Goal: Task Accomplishment & Management: Use online tool/utility

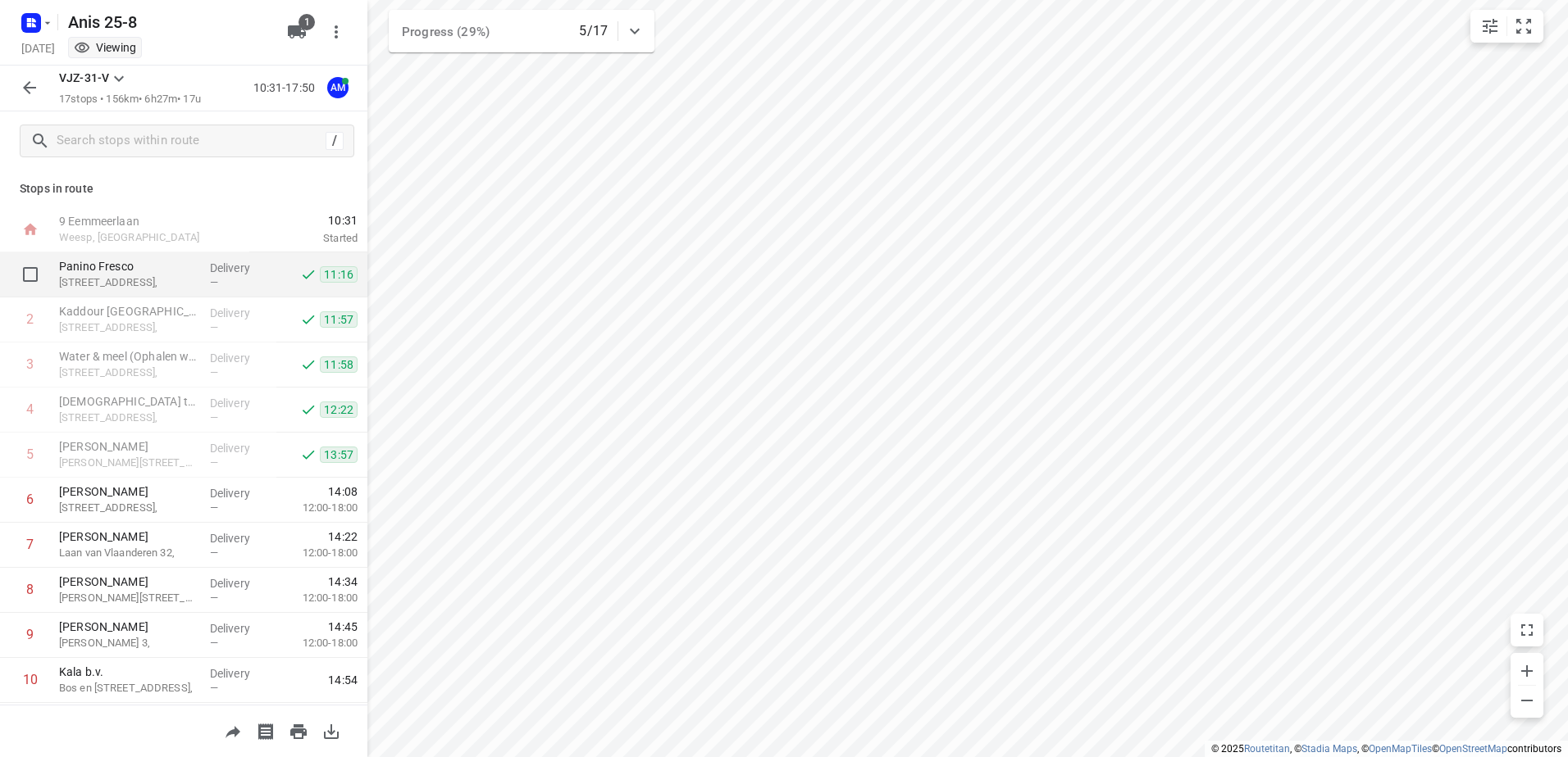
scroll to position [82, 0]
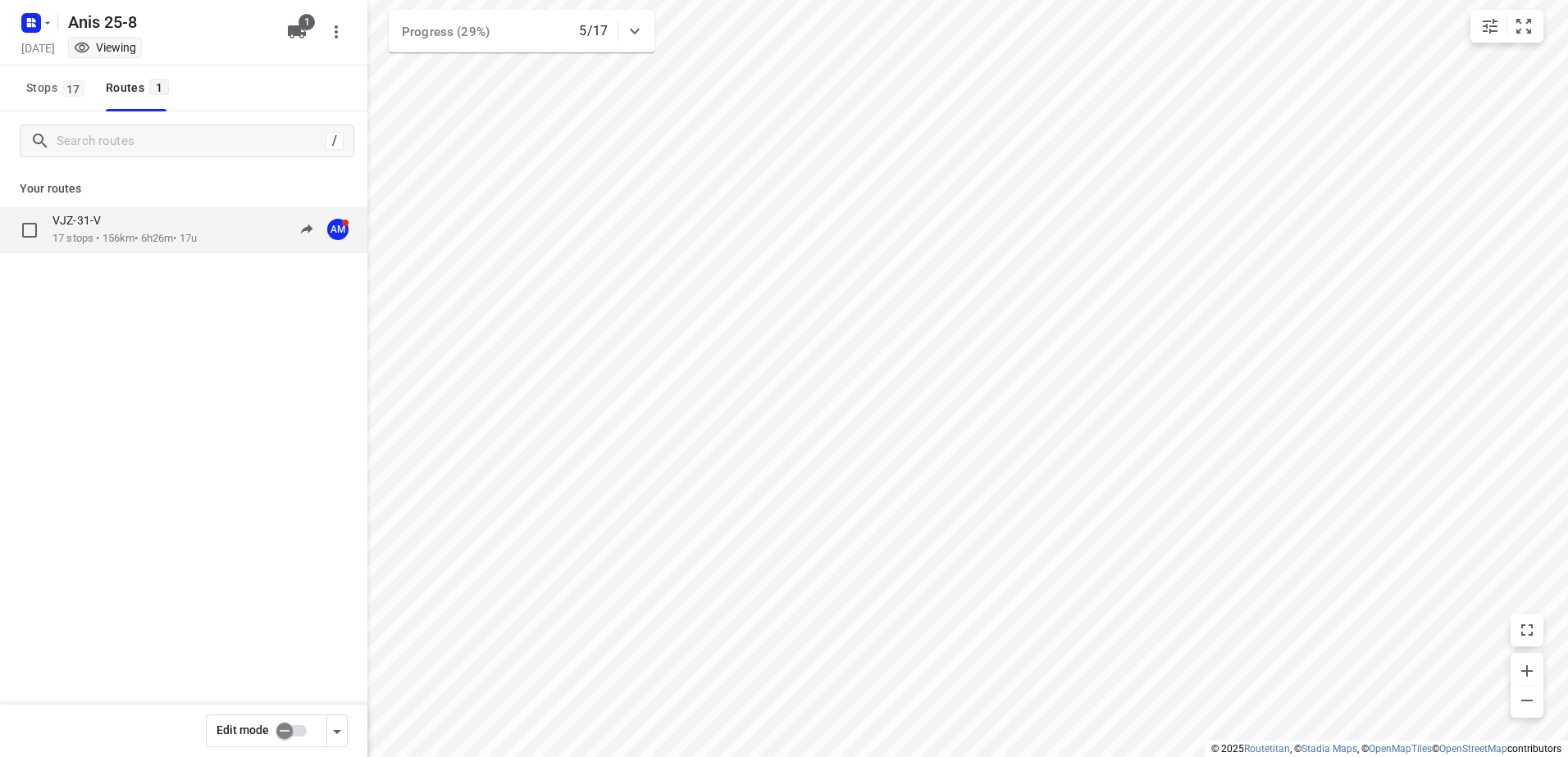
click at [125, 215] on div "VJZ-31-V" at bounding box center [125, 222] width 145 height 18
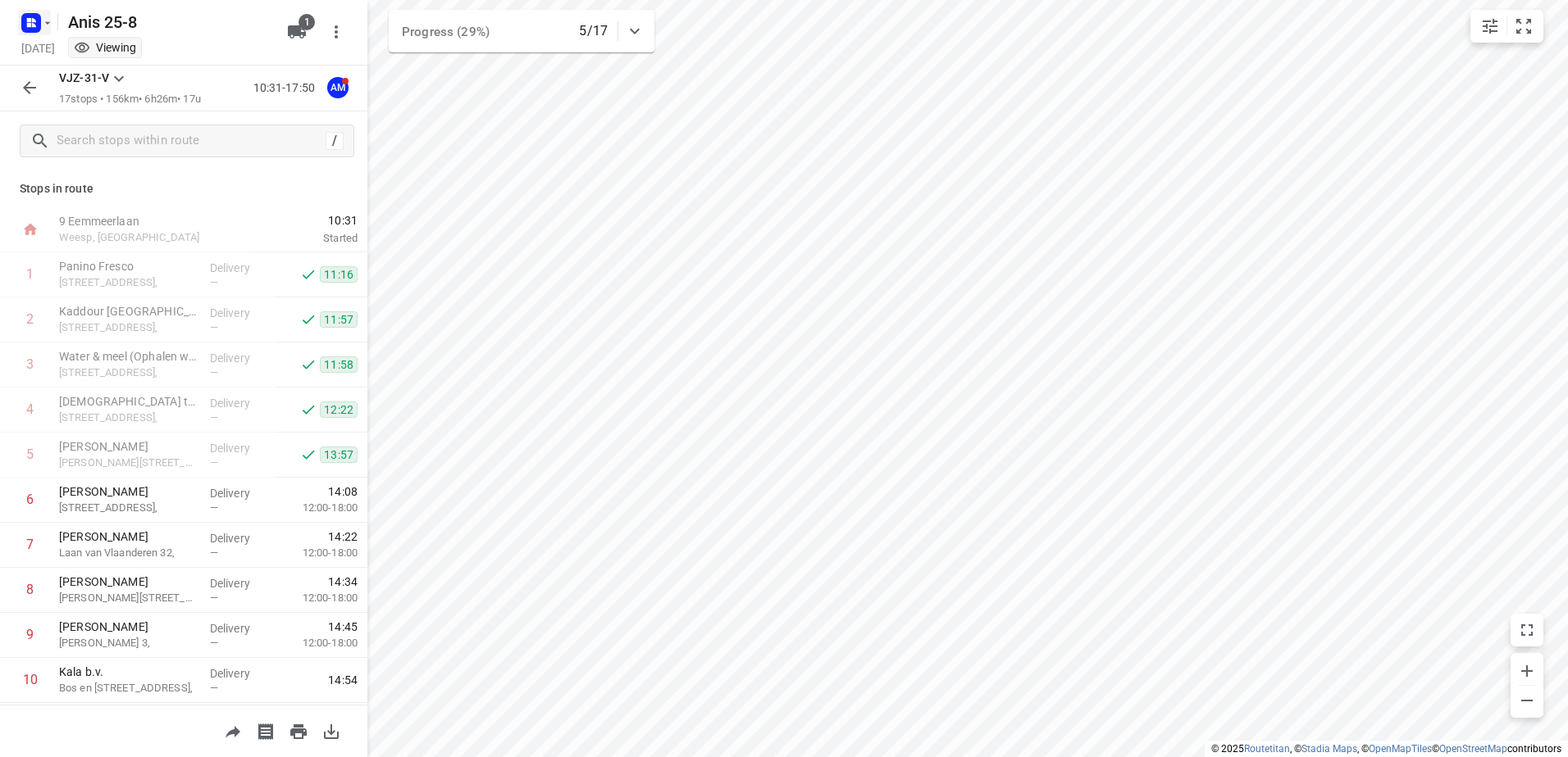
click at [47, 21] on icon "button" at bounding box center [48, 23] width 13 height 13
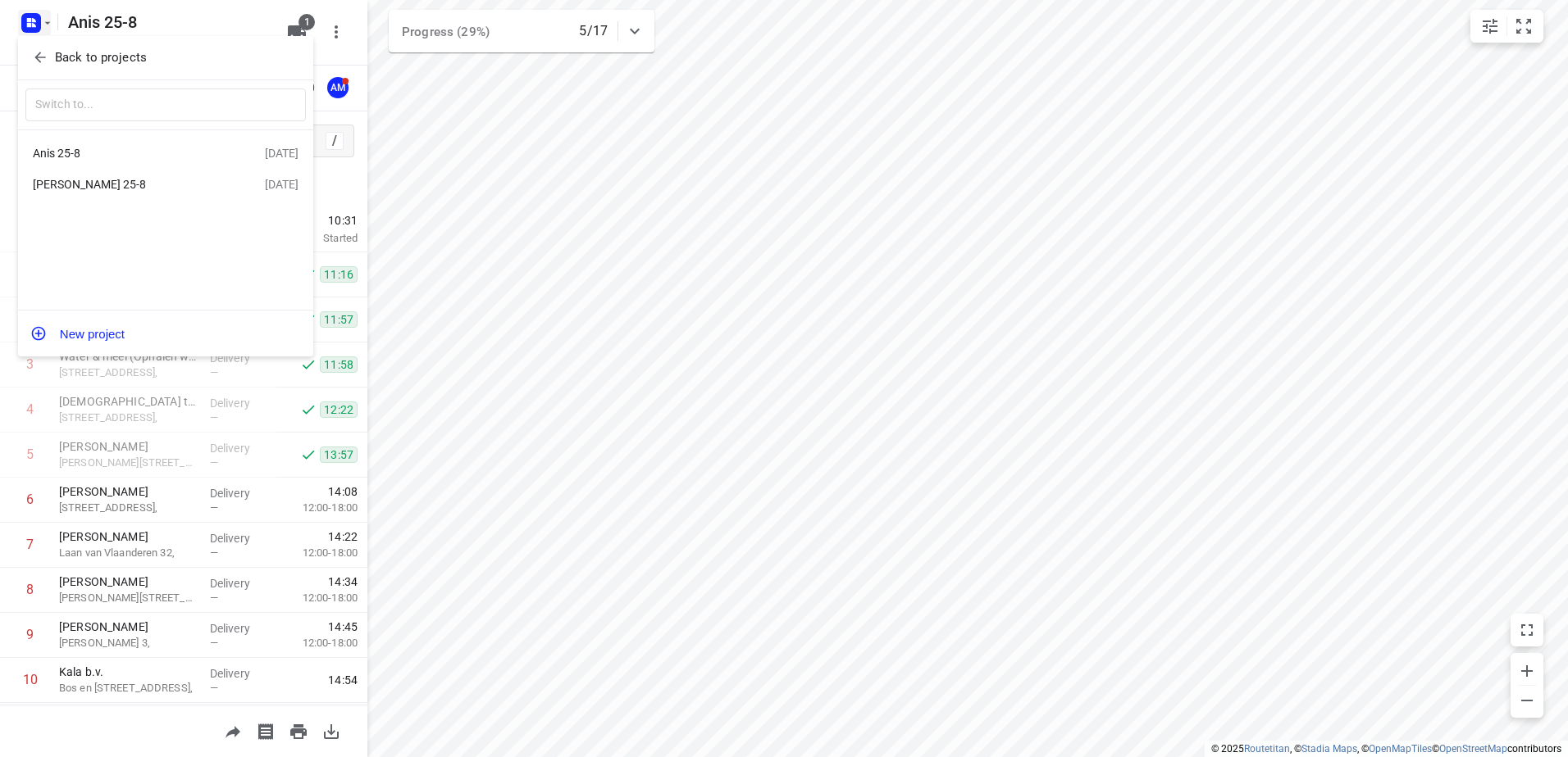
click at [81, 182] on div "[PERSON_NAME] 25-8" at bounding box center [127, 184] width 189 height 13
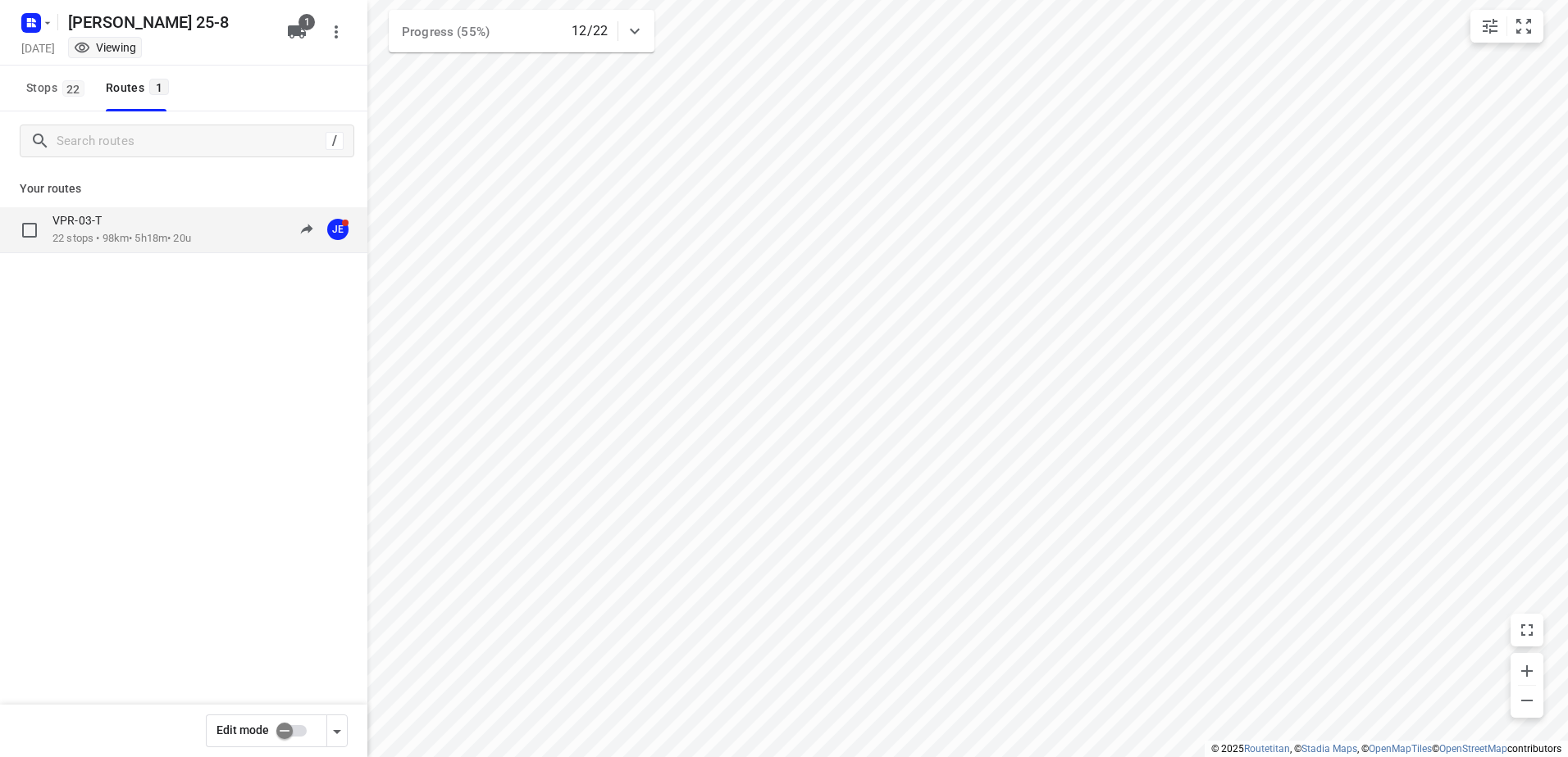
click at [111, 234] on p "22 stops • 98km • 5h18m • 20u" at bounding box center [121, 238] width 138 height 16
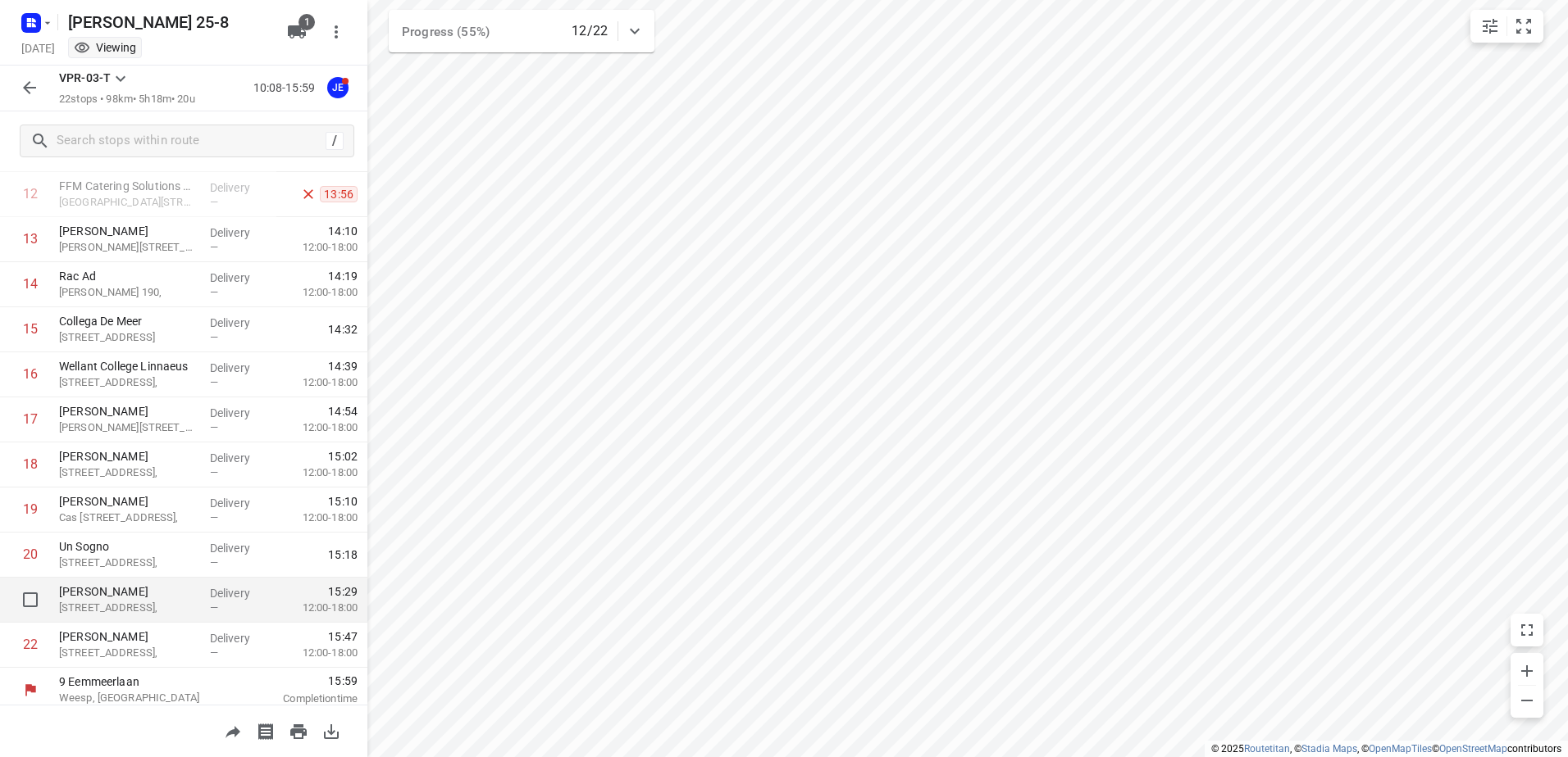
scroll to position [584, 0]
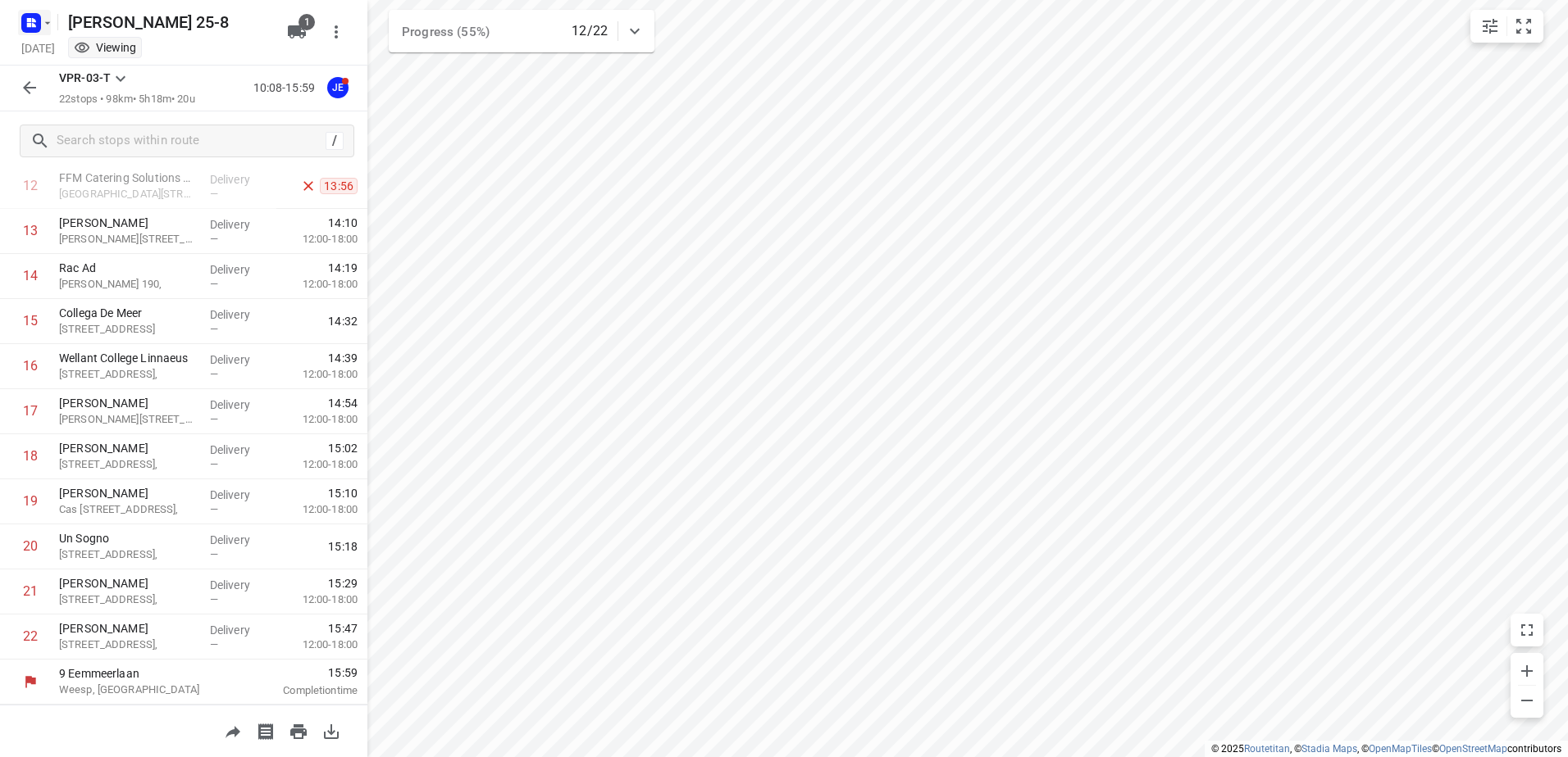
click at [48, 26] on icon "button" at bounding box center [48, 23] width 13 height 13
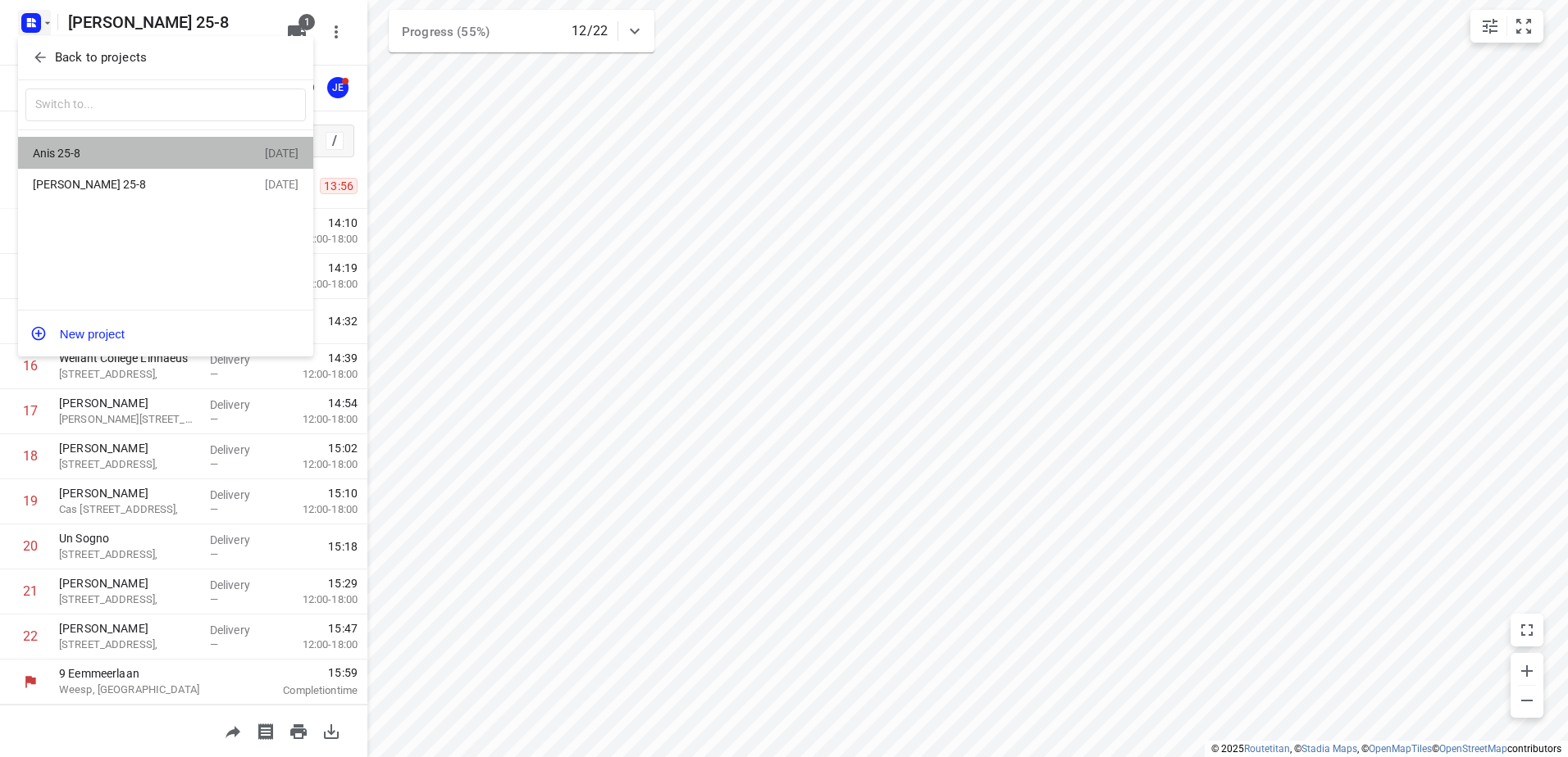
click at [80, 155] on div "Anis 25-8" at bounding box center [127, 153] width 189 height 13
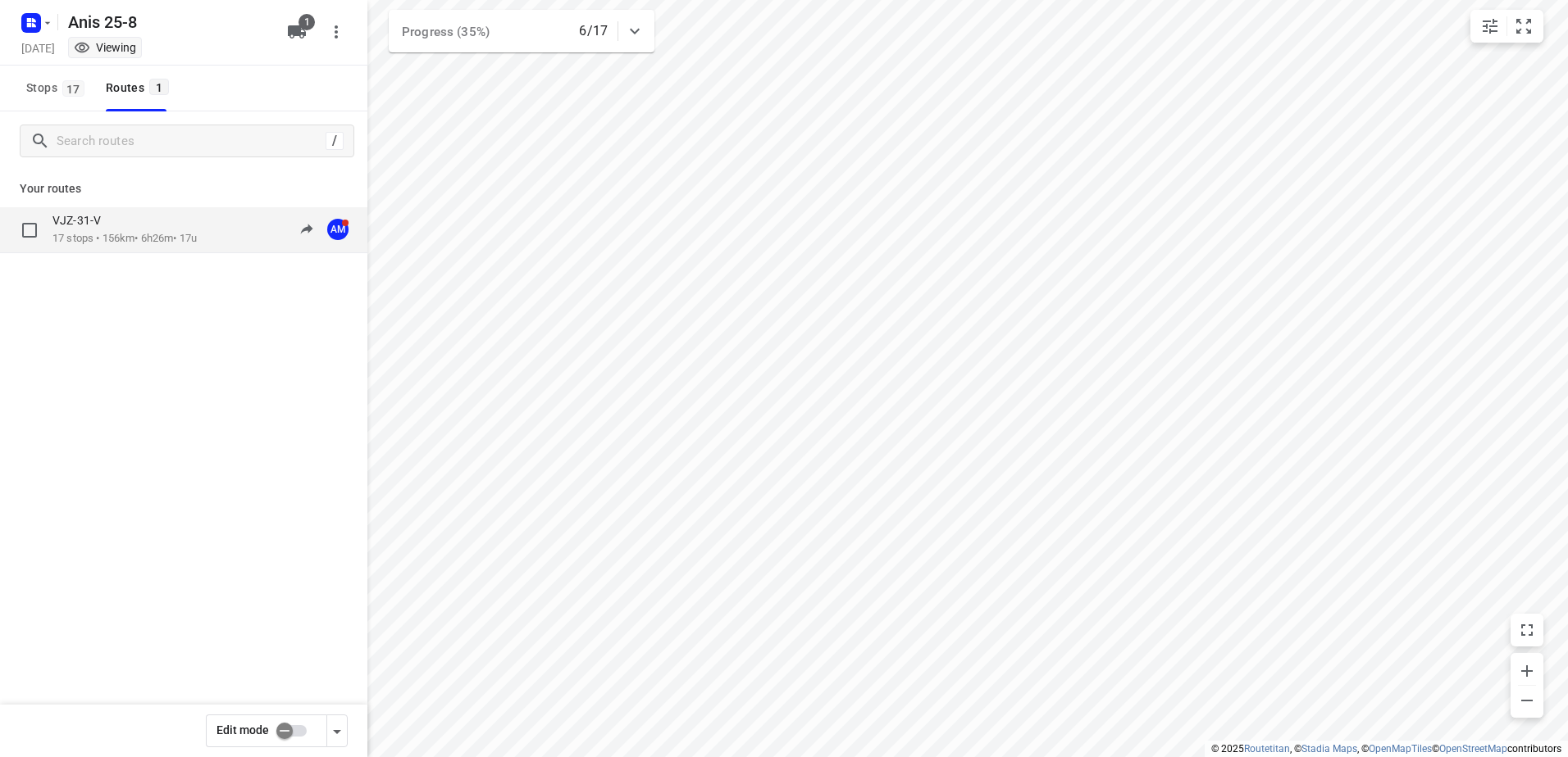
click at [120, 215] on div "VJZ-31-V" at bounding box center [125, 222] width 145 height 18
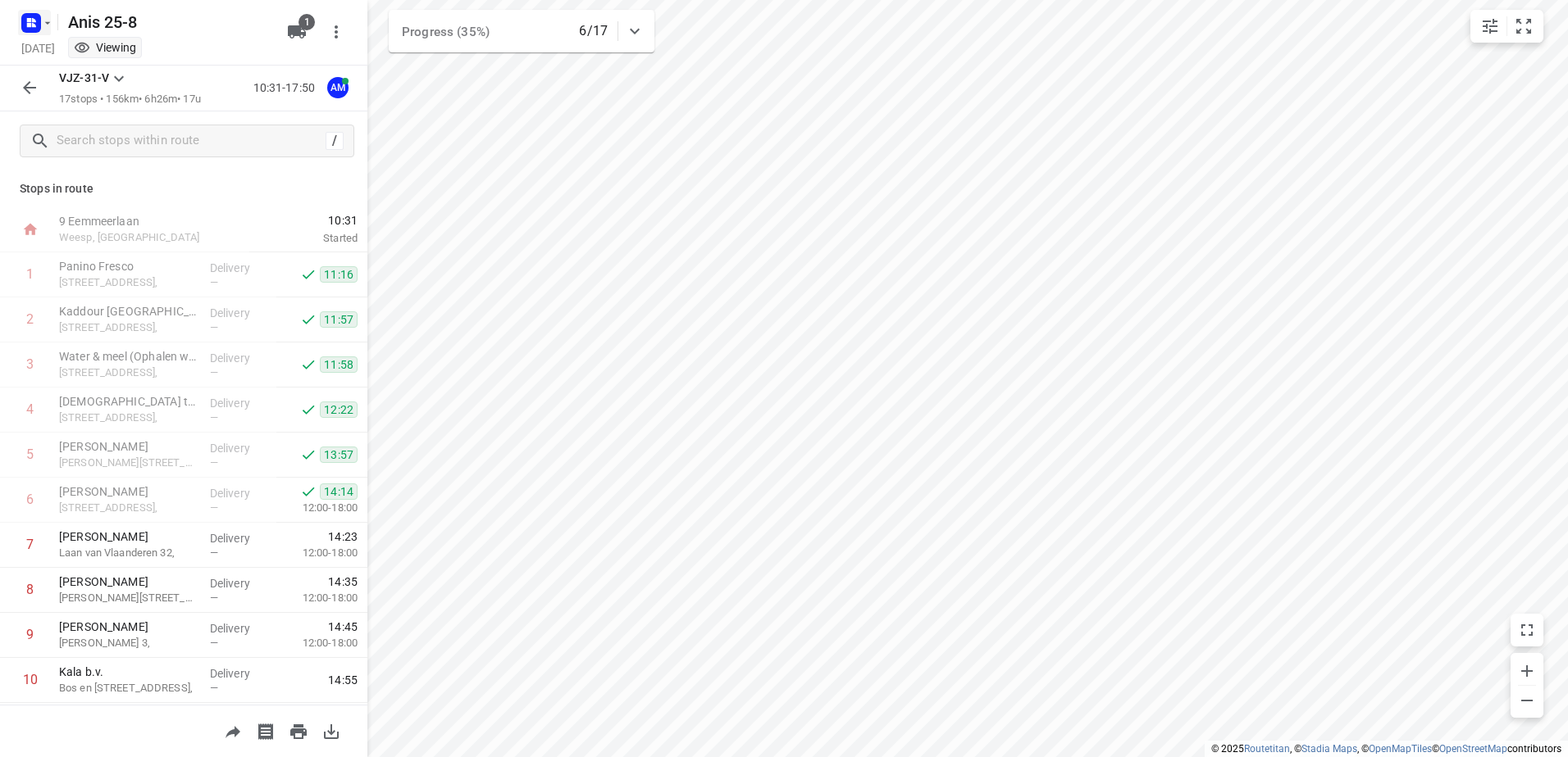
click at [49, 21] on icon "button" at bounding box center [48, 23] width 13 height 13
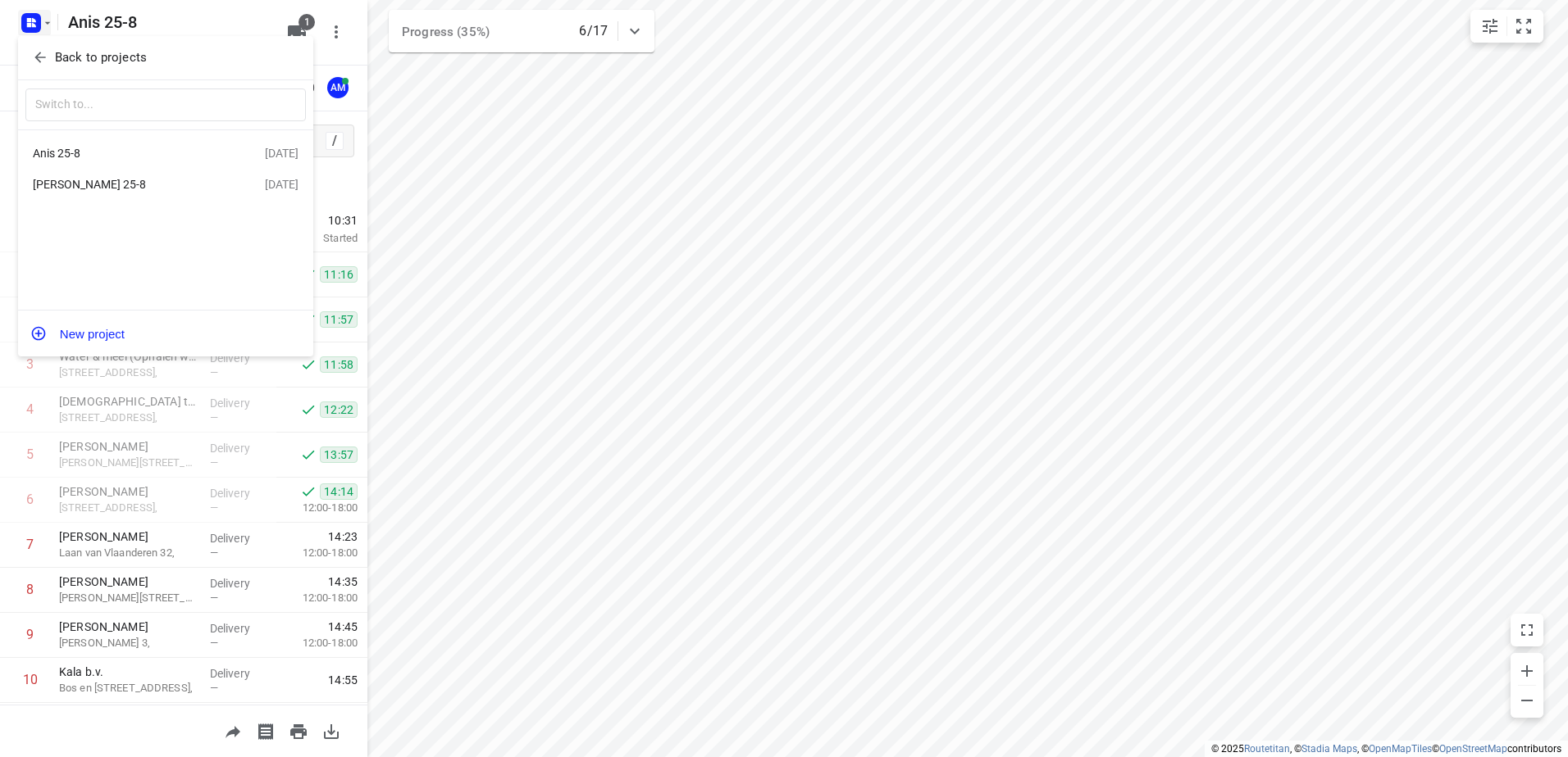
click at [363, 302] on div at bounding box center [784, 378] width 1568 height 757
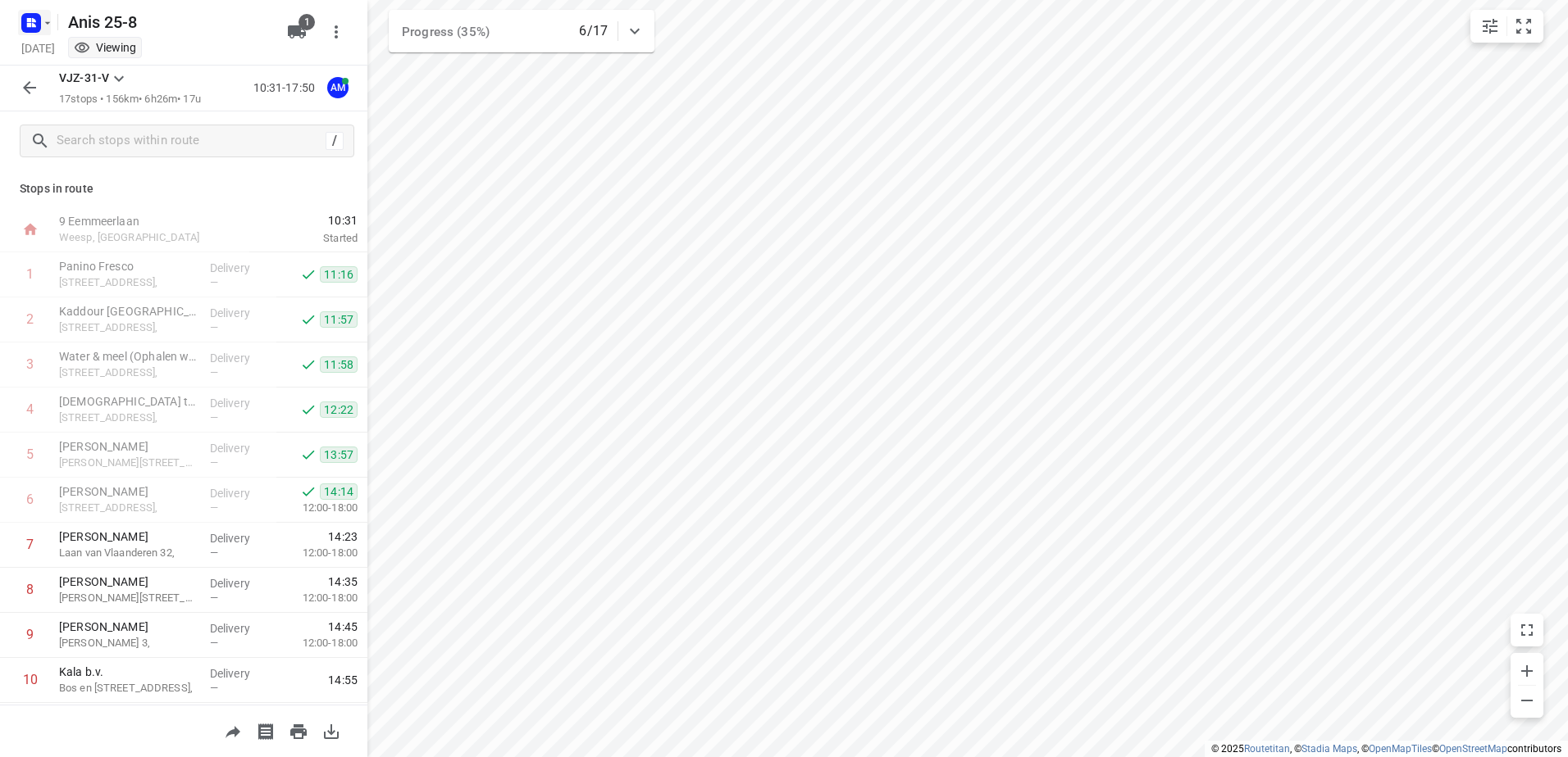
click at [49, 24] on icon "button" at bounding box center [48, 23] width 13 height 13
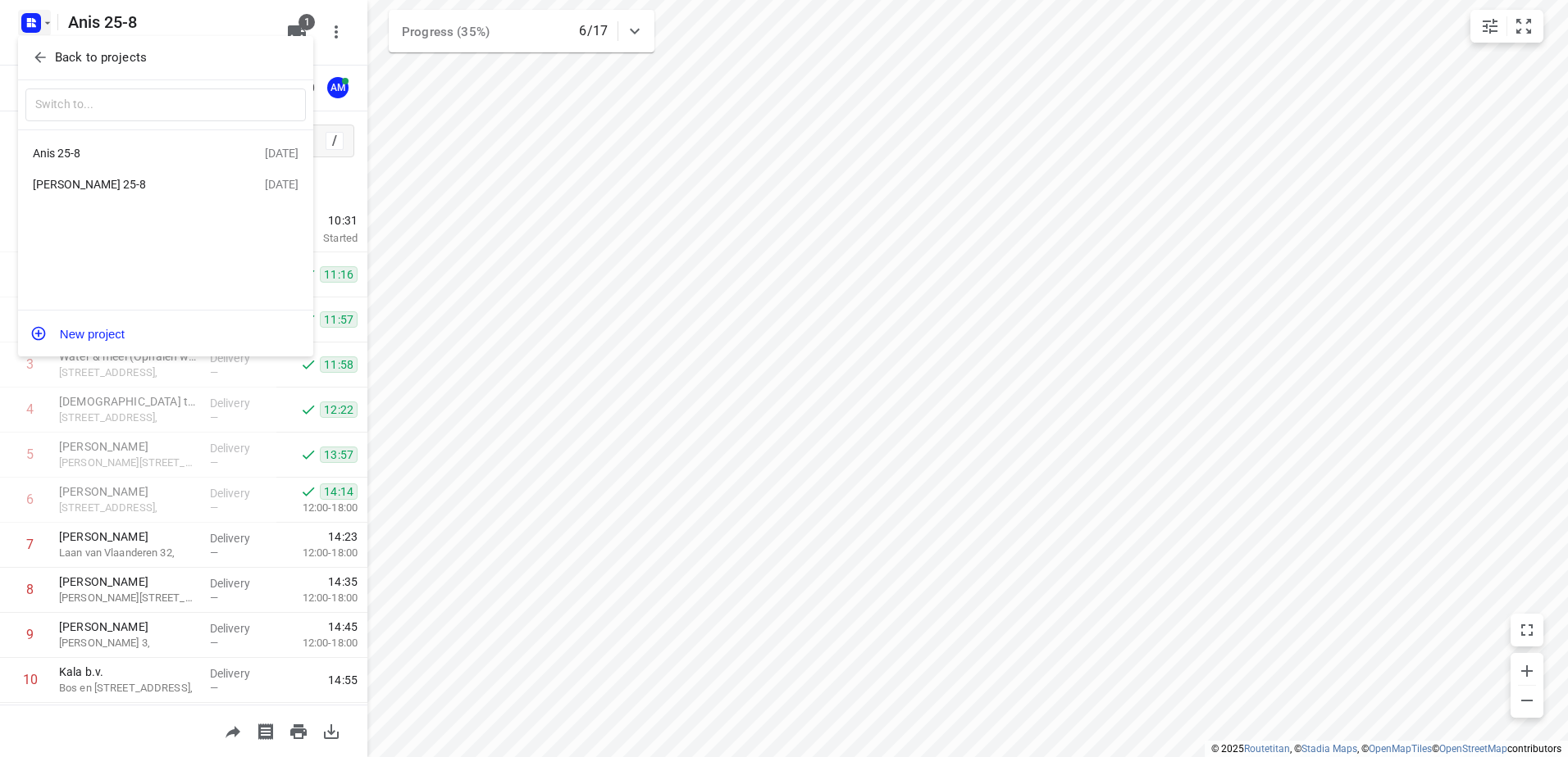
click at [74, 183] on div "[PERSON_NAME] 25-8" at bounding box center [127, 184] width 189 height 13
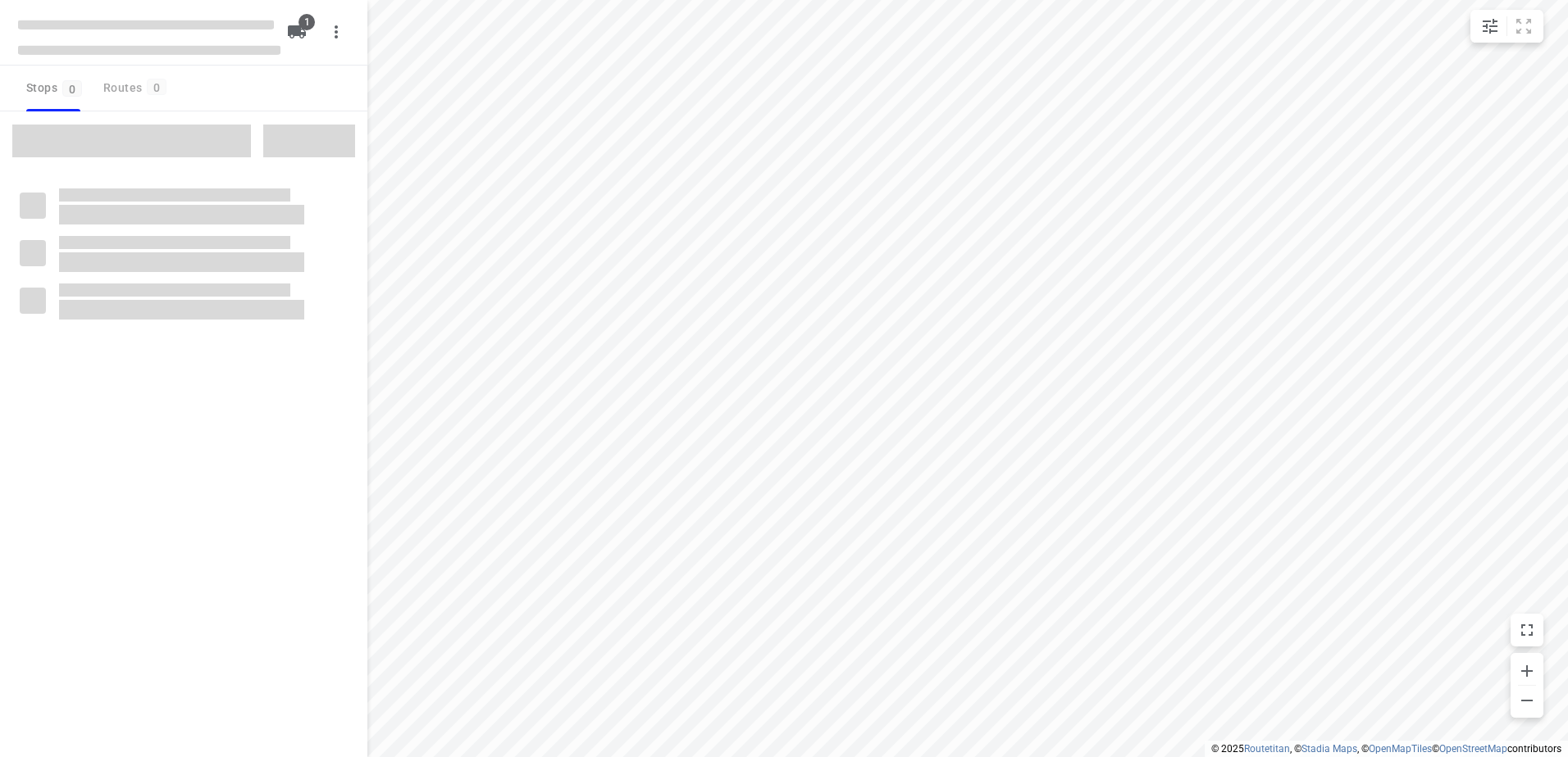
type input "distance"
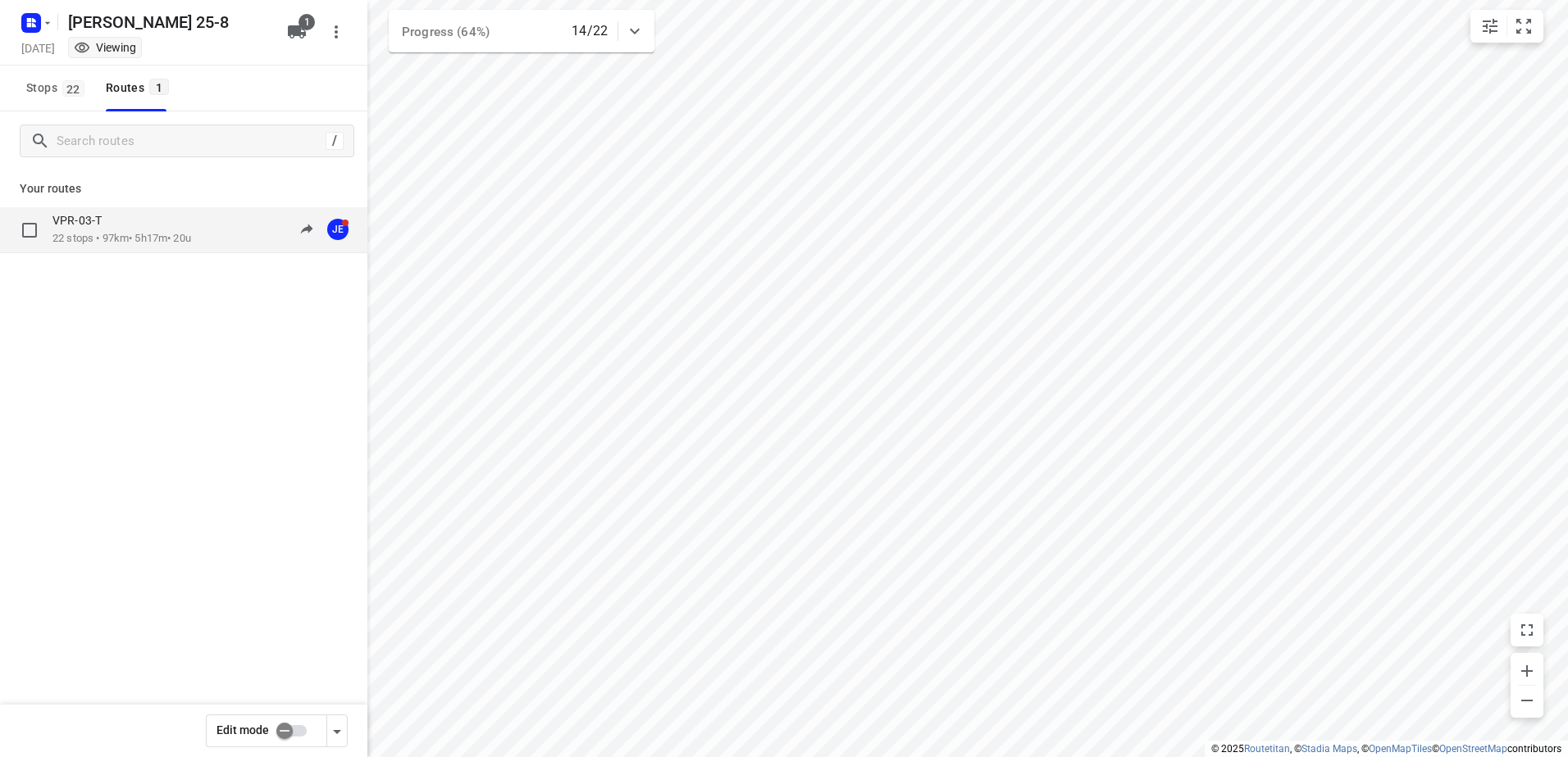
click at [114, 233] on p "22 stops • 97km • 5h17m • 20u" at bounding box center [121, 238] width 138 height 16
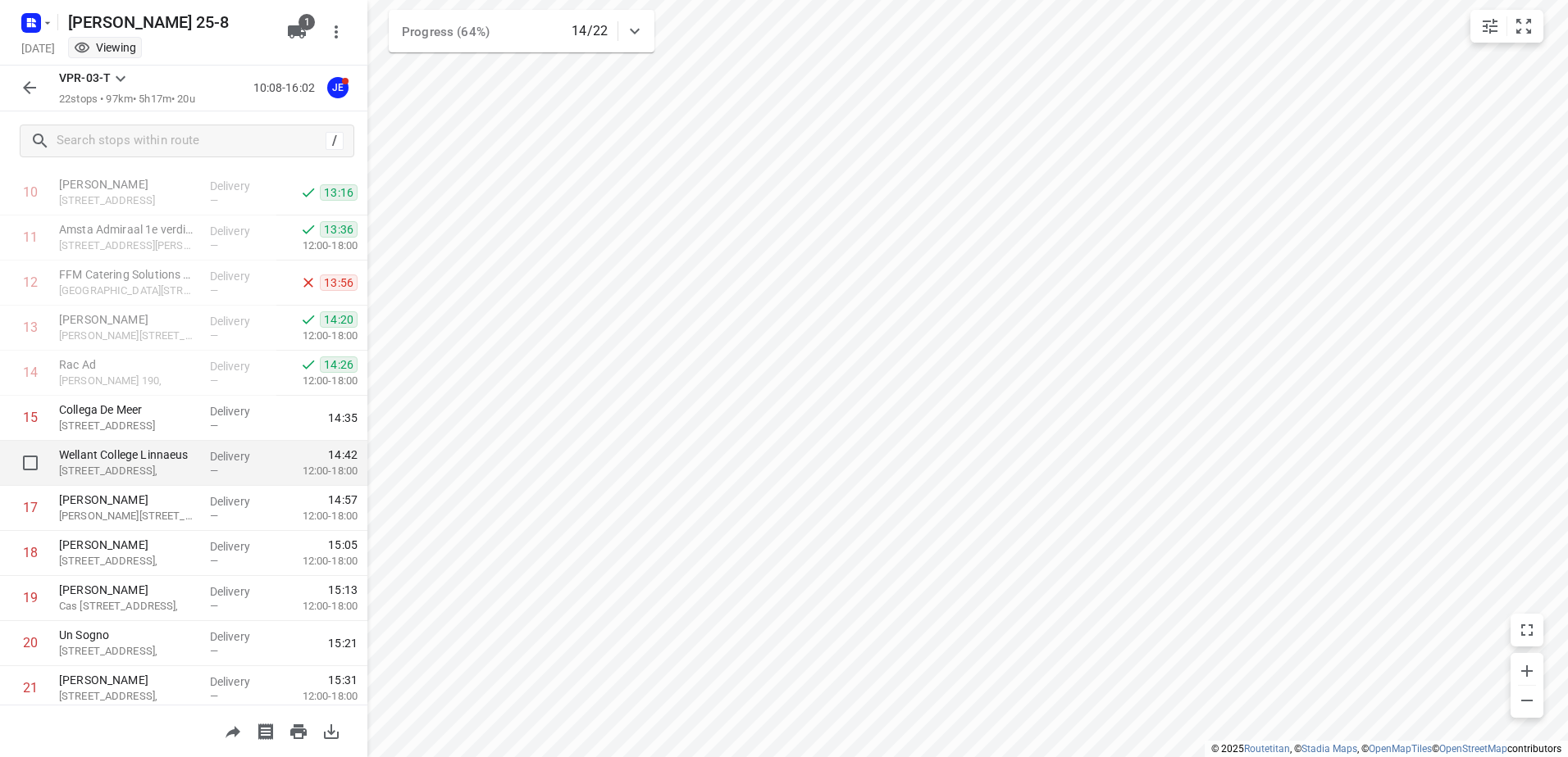
scroll to position [410, 0]
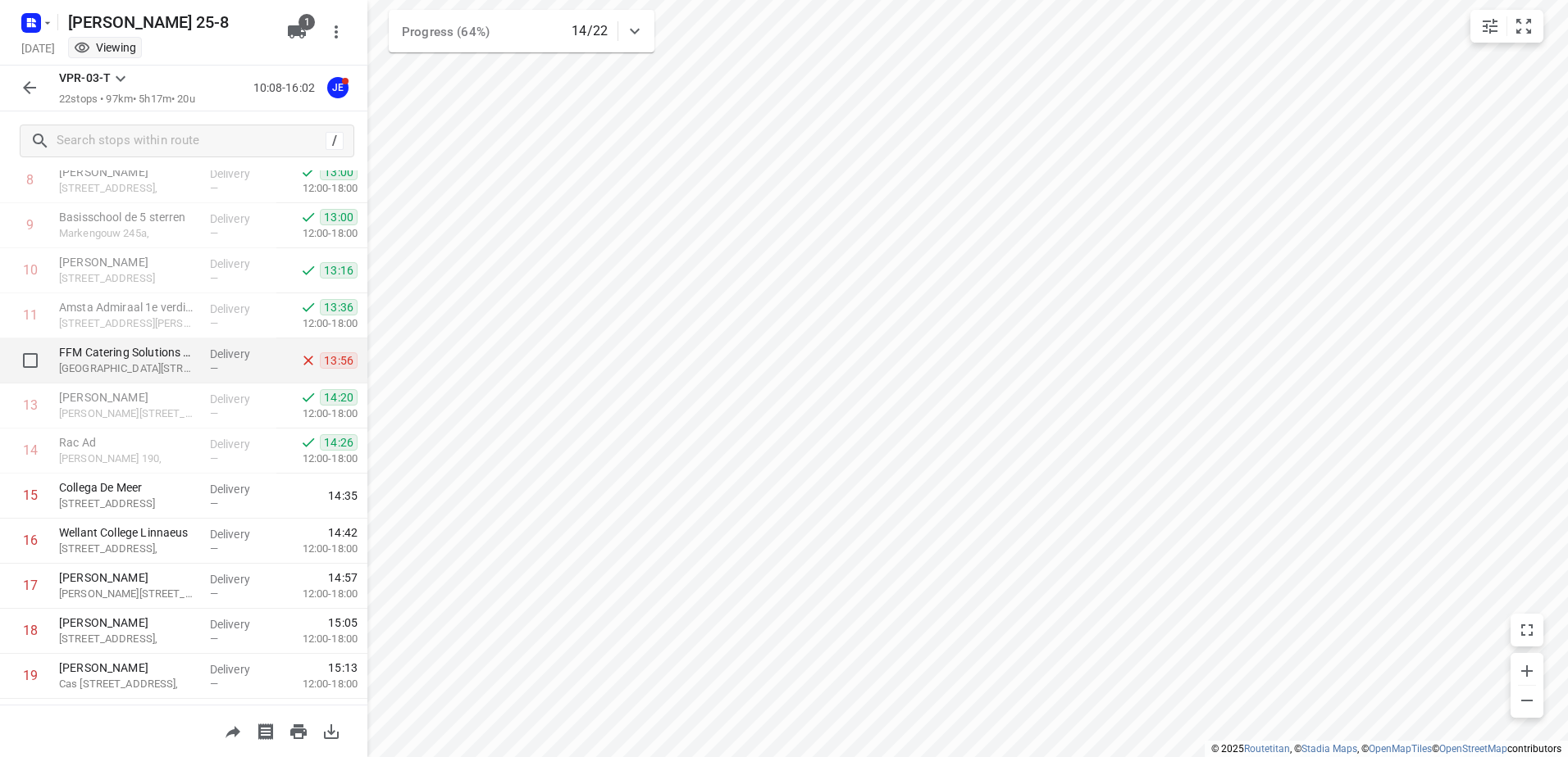
click at [169, 365] on p "[GEOGRAPHIC_DATA][STREET_ADDRESS]," at bounding box center [127, 369] width 137 height 16
